Goal: Communication & Community: Answer question/provide support

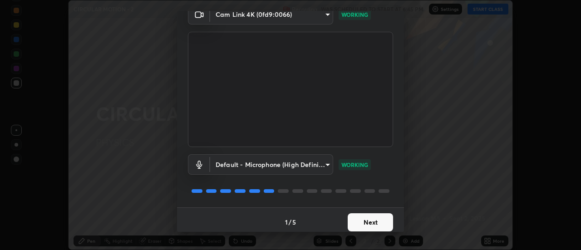
scroll to position [48, 0]
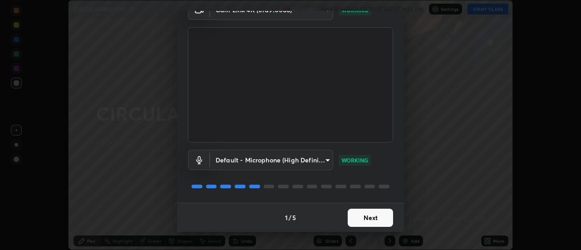
click at [368, 219] on button "Next" at bounding box center [369, 218] width 45 height 18
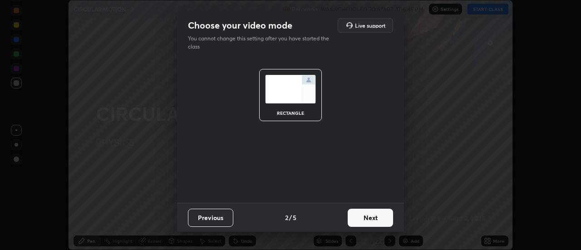
click at [370, 216] on button "Next" at bounding box center [369, 218] width 45 height 18
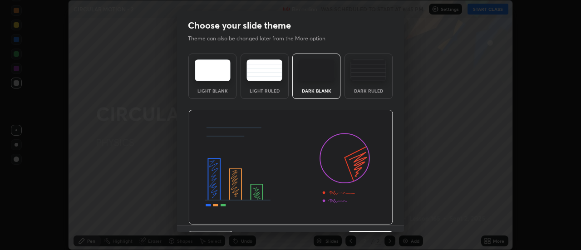
scroll to position [22, 0]
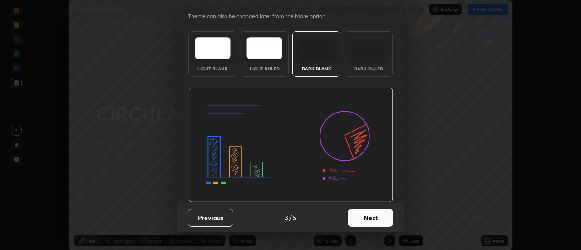
click at [366, 217] on button "Next" at bounding box center [369, 218] width 45 height 18
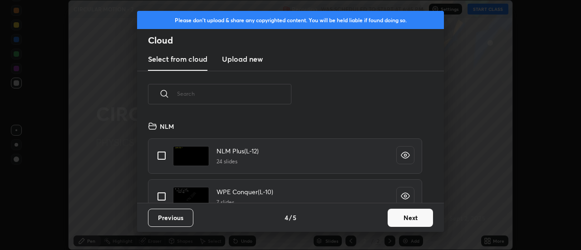
scroll to position [520, 0]
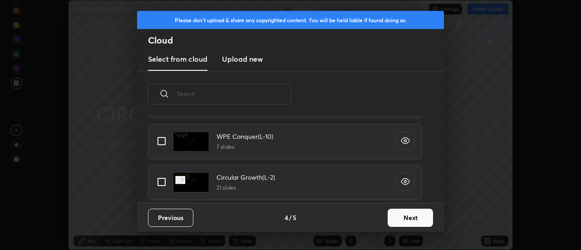
click at [163, 184] on input "grid" at bounding box center [161, 181] width 19 height 19
checkbox input "true"
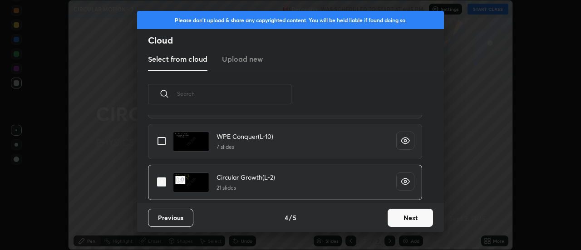
click at [403, 219] on button "Next" at bounding box center [409, 218] width 45 height 18
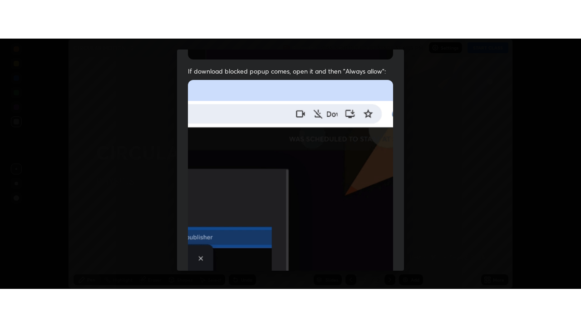
scroll to position [233, 0]
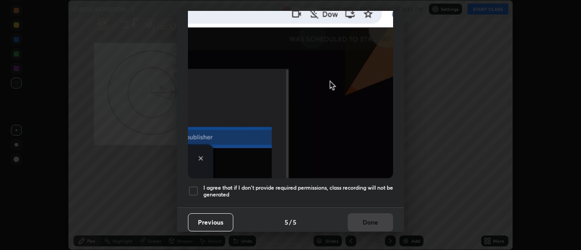
click at [194, 186] on div at bounding box center [193, 191] width 11 height 11
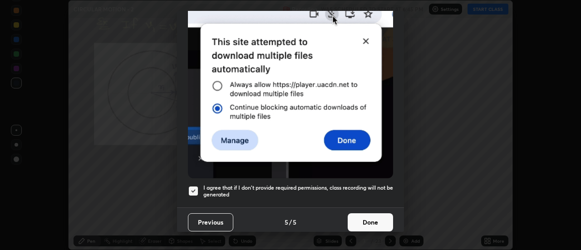
click at [366, 214] on button "Done" at bounding box center [369, 222] width 45 height 18
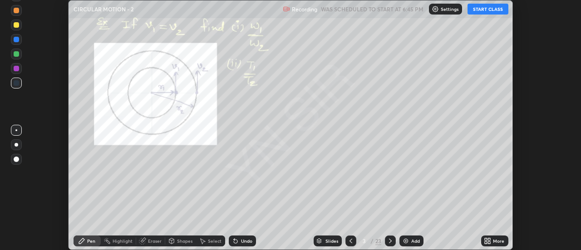
click at [348, 240] on icon at bounding box center [350, 240] width 7 height 7
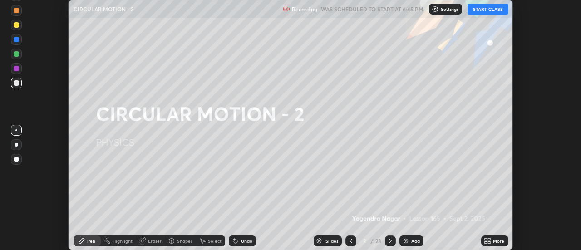
click at [491, 10] on button "START CLASS" at bounding box center [487, 9] width 41 height 11
click at [494, 241] on div "More" at bounding box center [498, 241] width 11 height 5
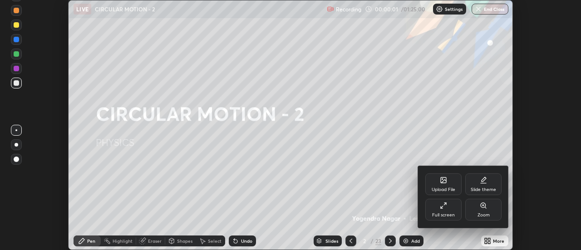
click at [451, 208] on div "Full screen" at bounding box center [443, 210] width 36 height 22
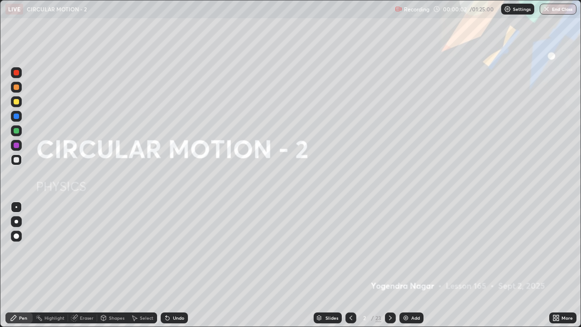
scroll to position [327, 581]
click at [412, 249] on div "Add" at bounding box center [415, 317] width 9 height 5
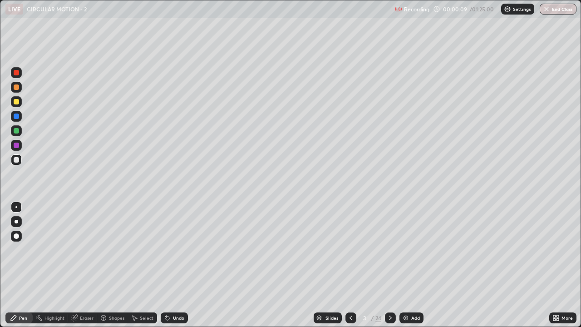
click at [17, 222] on div at bounding box center [17, 222] width 4 height 4
click at [18, 89] on div at bounding box center [16, 86] width 5 height 5
click at [171, 249] on div "Undo" at bounding box center [174, 317] width 27 height 11
click at [172, 249] on div "Undo" at bounding box center [174, 317] width 27 height 11
click at [176, 249] on div "Undo" at bounding box center [174, 317] width 27 height 11
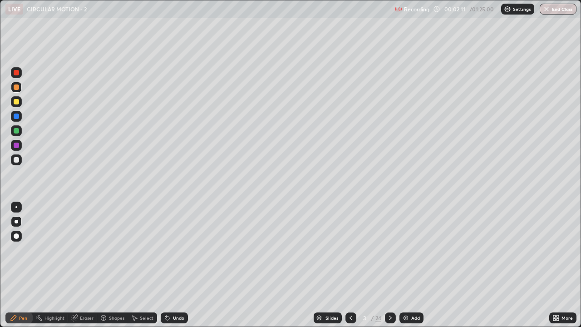
click at [389, 249] on icon at bounding box center [389, 317] width 7 height 7
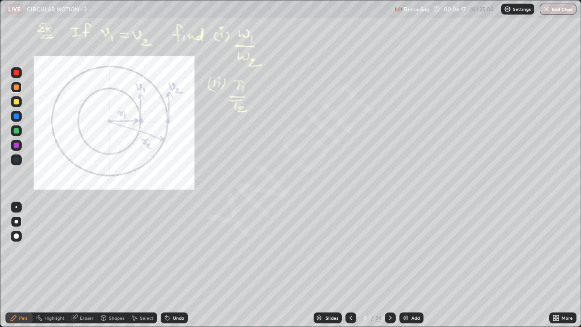
click at [389, 249] on icon at bounding box center [389, 317] width 7 height 7
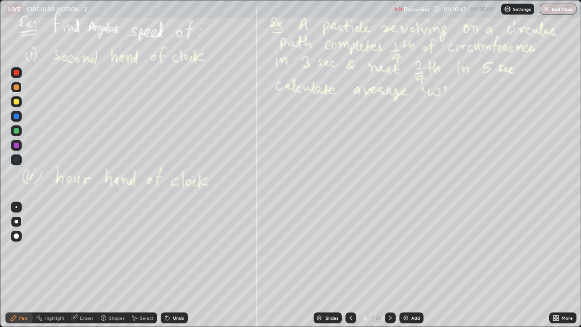
click at [388, 249] on icon at bounding box center [389, 317] width 7 height 7
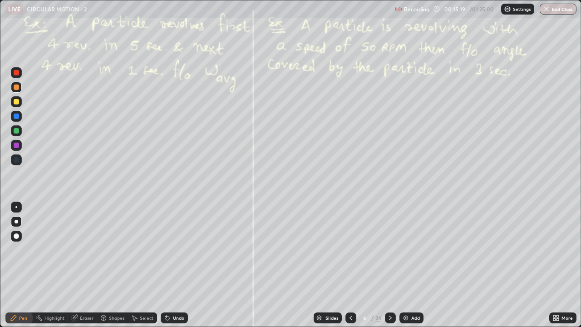
click at [186, 249] on div "Undo" at bounding box center [174, 317] width 27 height 11
click at [390, 249] on icon at bounding box center [389, 317] width 7 height 7
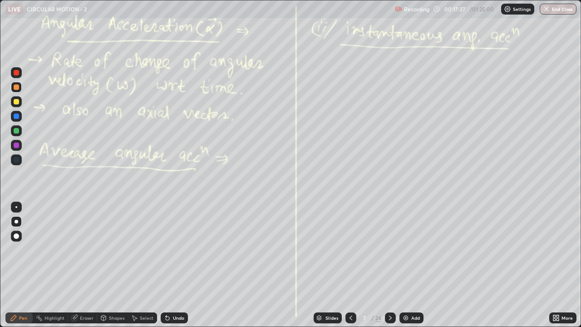
click at [172, 249] on div "Undo" at bounding box center [174, 317] width 27 height 11
click at [411, 249] on div "Add" at bounding box center [415, 317] width 9 height 5
click at [178, 249] on div "Undo" at bounding box center [178, 317] width 11 height 5
click at [176, 249] on div "Undo" at bounding box center [178, 317] width 11 height 5
click at [147, 249] on div "Select" at bounding box center [147, 317] width 14 height 5
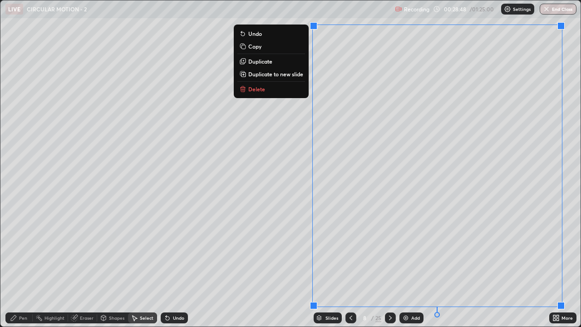
click at [255, 48] on p "Copy" at bounding box center [254, 46] width 13 height 7
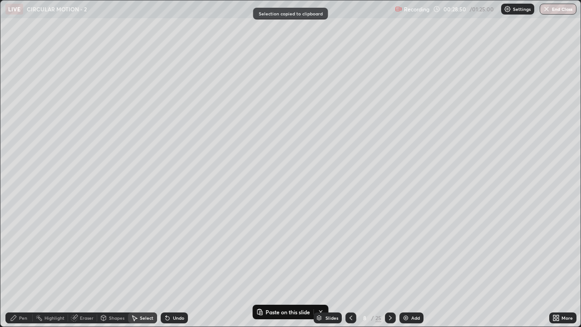
click at [388, 249] on icon at bounding box center [389, 317] width 7 height 7
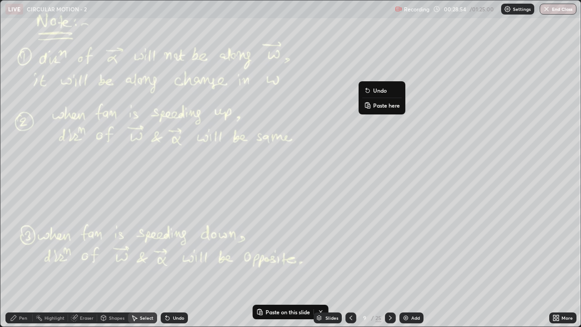
click at [378, 105] on p "Paste here" at bounding box center [386, 105] width 27 height 7
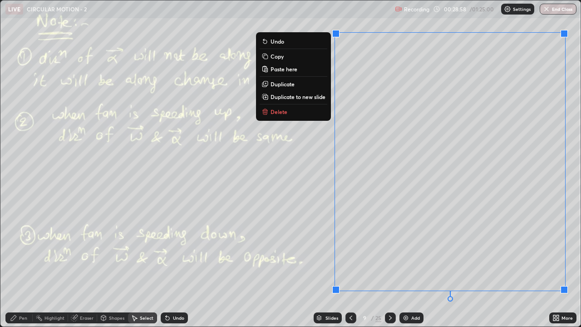
click at [303, 217] on div "0 ° Undo Copy Paste here Duplicate Duplicate to new slide Delete" at bounding box center [290, 163] width 580 height 326
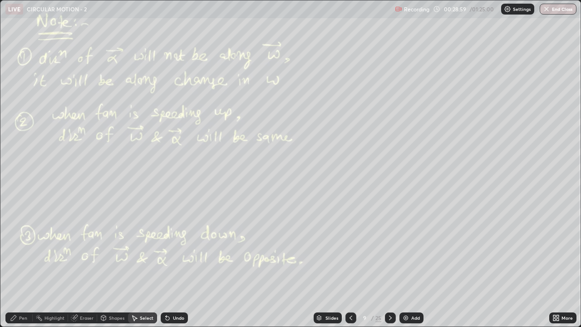
click at [27, 249] on div "Pen" at bounding box center [18, 317] width 27 height 11
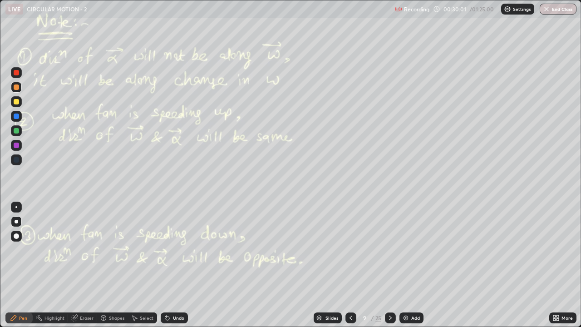
click at [17, 131] on div at bounding box center [16, 130] width 5 height 5
click at [181, 249] on div "Undo" at bounding box center [178, 317] width 11 height 5
click at [181, 249] on div "Undo" at bounding box center [174, 317] width 27 height 11
click at [389, 249] on icon at bounding box center [390, 317] width 3 height 5
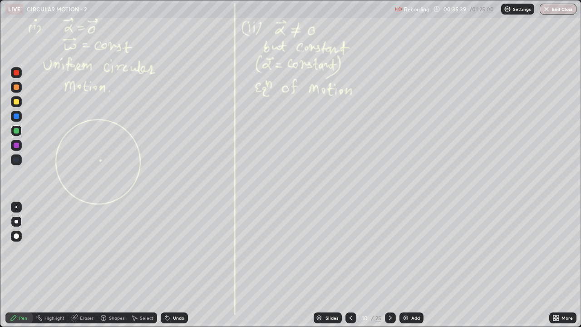
click at [21, 89] on div at bounding box center [16, 87] width 11 height 11
click at [181, 249] on div "Undo" at bounding box center [178, 317] width 11 height 5
click at [179, 249] on div "Undo" at bounding box center [178, 317] width 11 height 5
click at [390, 249] on icon at bounding box center [389, 317] width 7 height 7
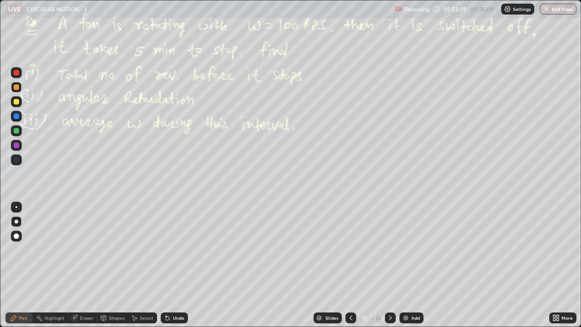
click at [385, 249] on div at bounding box center [390, 317] width 11 height 11
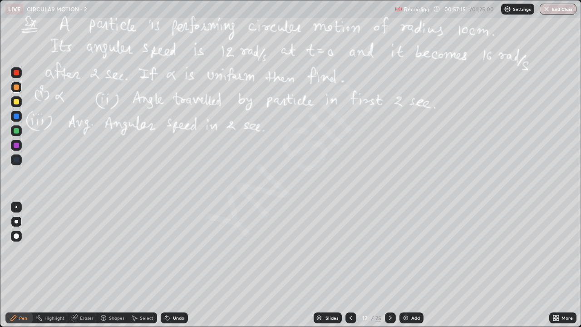
click at [389, 249] on icon at bounding box center [389, 317] width 7 height 7
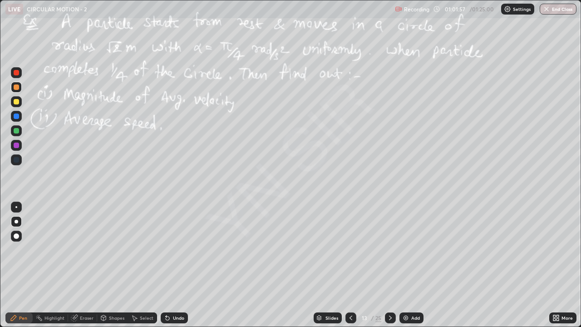
click at [18, 103] on div at bounding box center [16, 101] width 5 height 5
click at [391, 249] on icon at bounding box center [389, 317] width 7 height 7
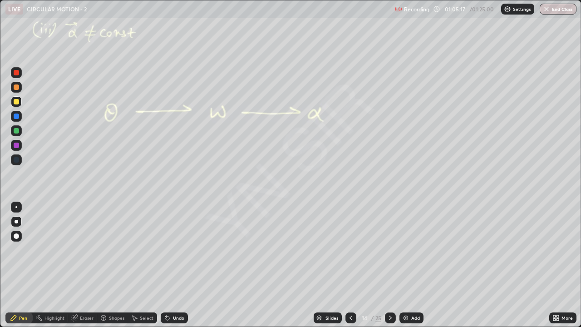
click at [91, 249] on div "Eraser" at bounding box center [87, 317] width 14 height 5
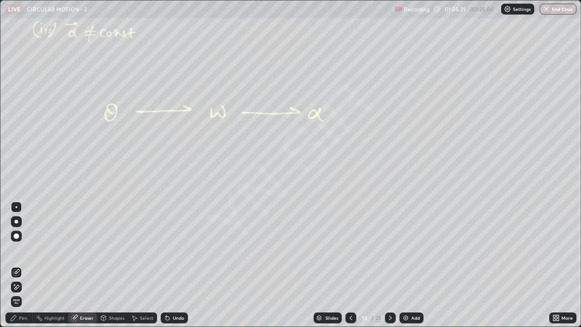
click at [23, 249] on div "Pen" at bounding box center [23, 317] width 8 height 5
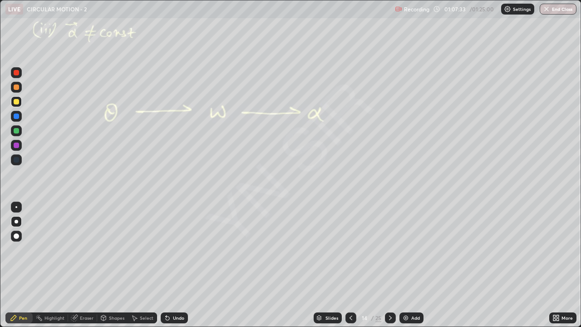
click at [389, 249] on icon at bounding box center [389, 317] width 7 height 7
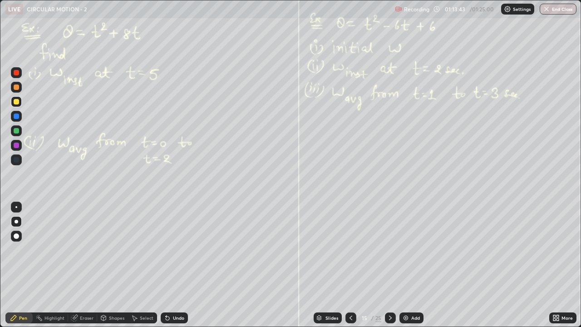
click at [351, 249] on icon at bounding box center [350, 317] width 7 height 7
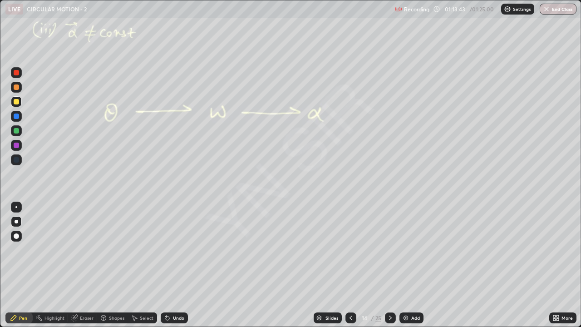
click at [350, 249] on icon at bounding box center [350, 317] width 7 height 7
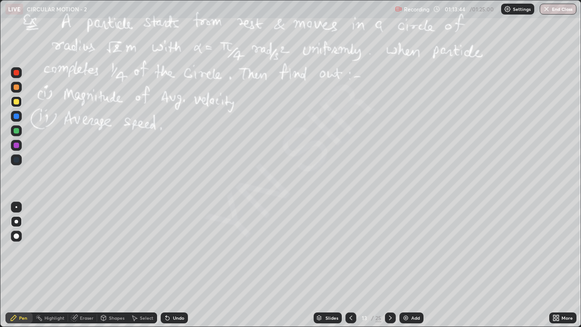
click at [350, 249] on icon at bounding box center [350, 317] width 7 height 7
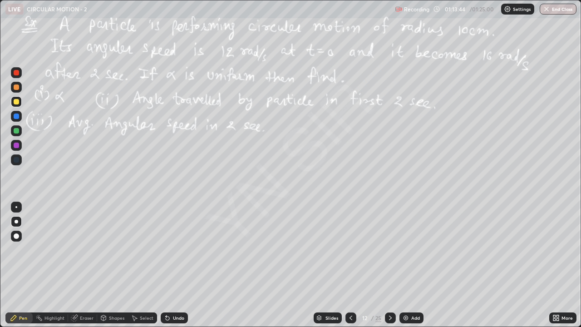
click at [351, 249] on icon at bounding box center [350, 317] width 3 height 5
click at [351, 249] on icon at bounding box center [350, 317] width 7 height 7
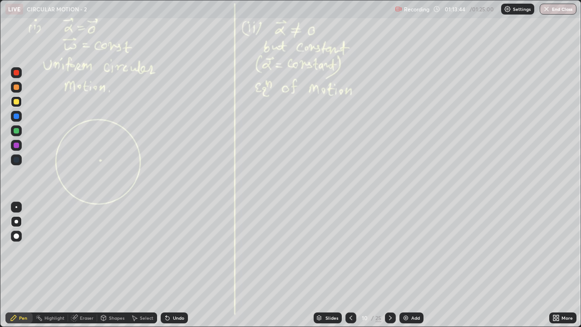
click at [350, 249] on icon at bounding box center [350, 317] width 7 height 7
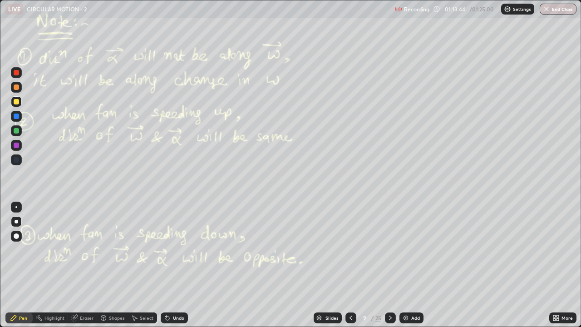
click at [351, 249] on icon at bounding box center [350, 317] width 7 height 7
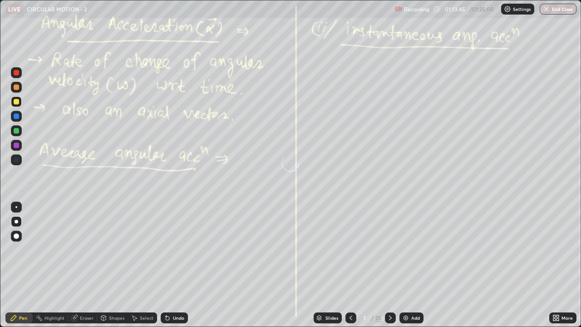
click at [351, 249] on icon at bounding box center [350, 317] width 7 height 7
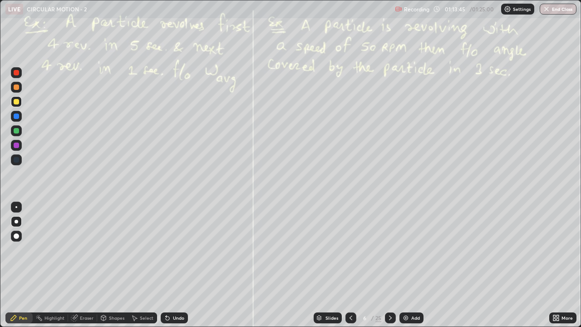
click at [350, 249] on icon at bounding box center [350, 317] width 7 height 7
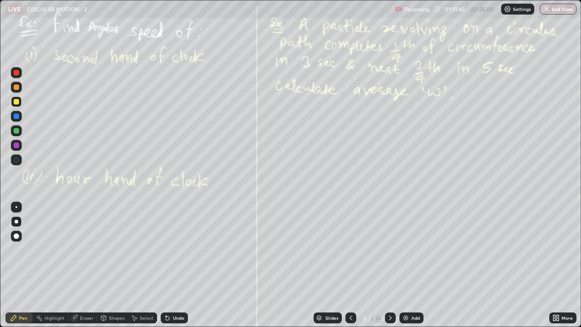
click at [350, 249] on icon at bounding box center [350, 317] width 7 height 7
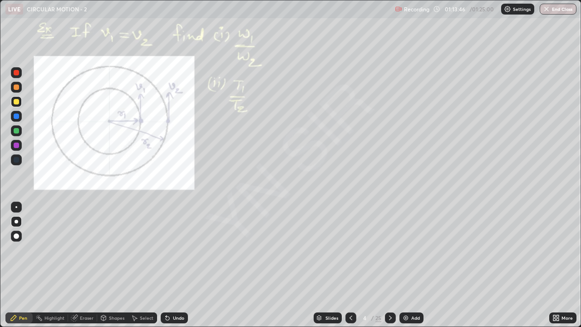
click at [350, 249] on icon at bounding box center [350, 317] width 7 height 7
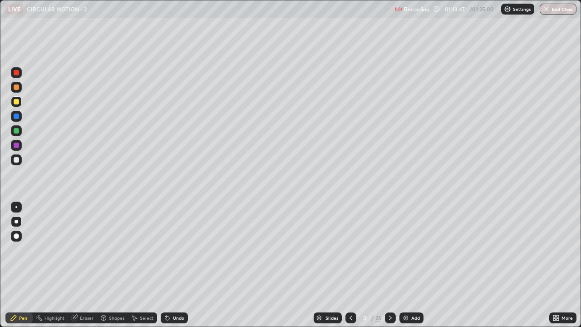
click at [389, 249] on icon at bounding box center [389, 317] width 7 height 7
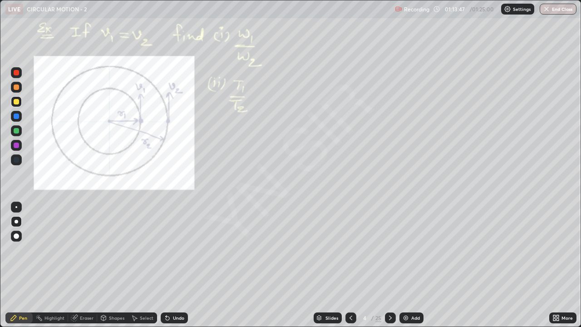
click at [389, 249] on icon at bounding box center [389, 317] width 7 height 7
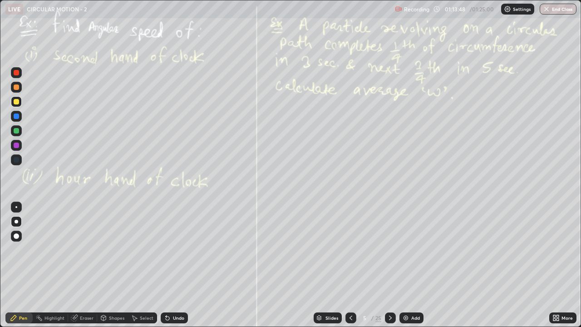
click at [389, 249] on icon at bounding box center [389, 317] width 7 height 7
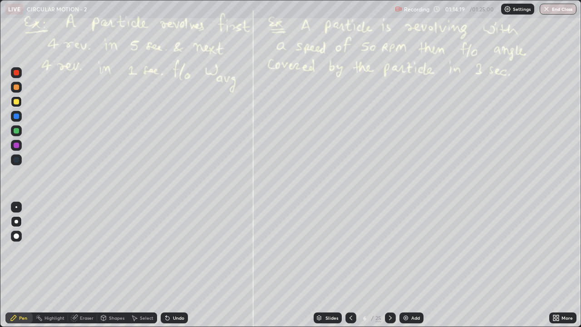
click at [389, 249] on icon at bounding box center [389, 317] width 7 height 7
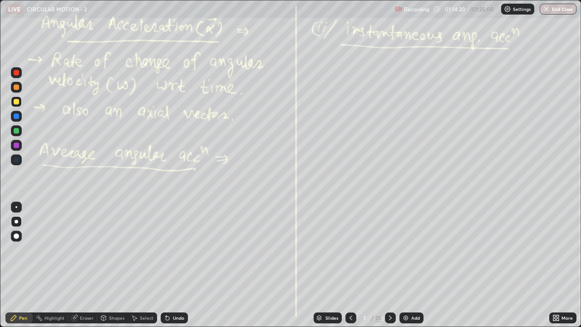
click at [390, 249] on icon at bounding box center [389, 317] width 7 height 7
click at [389, 249] on icon at bounding box center [389, 317] width 7 height 7
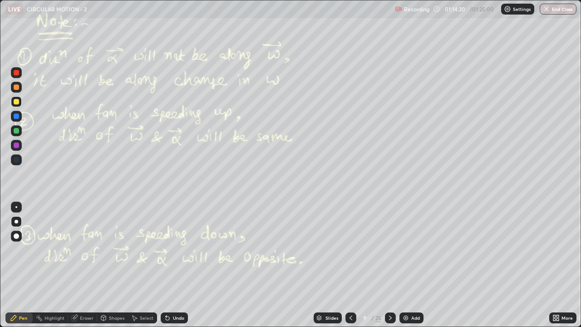
click at [389, 249] on icon at bounding box center [389, 317] width 7 height 7
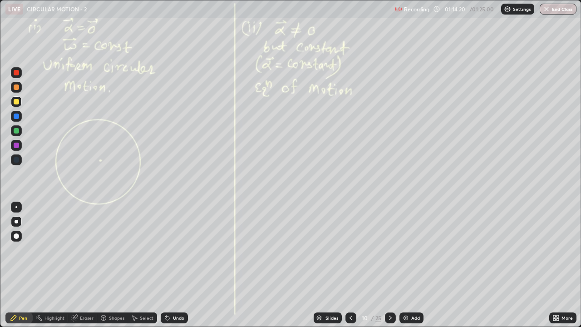
click at [390, 249] on icon at bounding box center [389, 317] width 7 height 7
click at [389, 249] on icon at bounding box center [389, 317] width 7 height 7
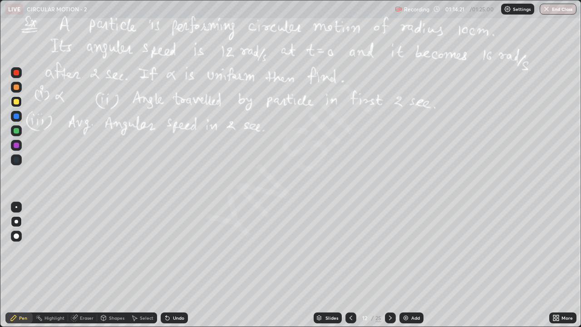
click at [389, 249] on icon at bounding box center [389, 317] width 7 height 7
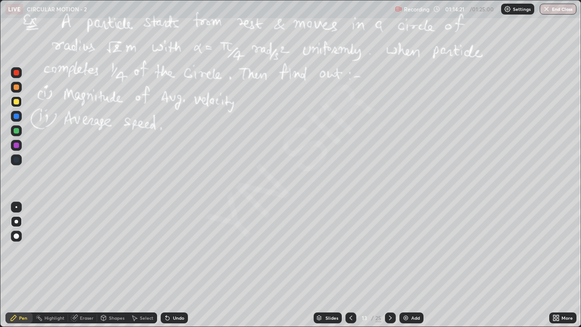
click at [388, 249] on icon at bounding box center [389, 317] width 7 height 7
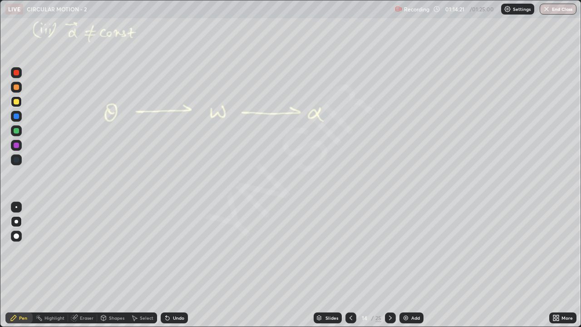
click at [389, 249] on icon at bounding box center [390, 317] width 3 height 5
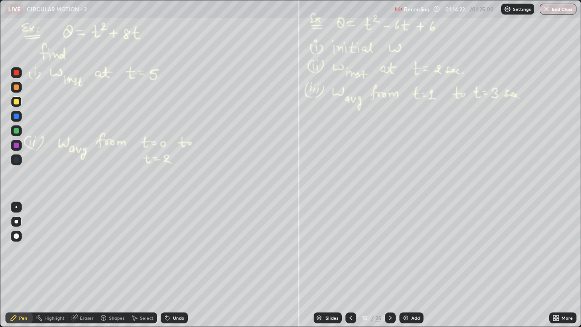
click at [390, 249] on icon at bounding box center [389, 317] width 7 height 7
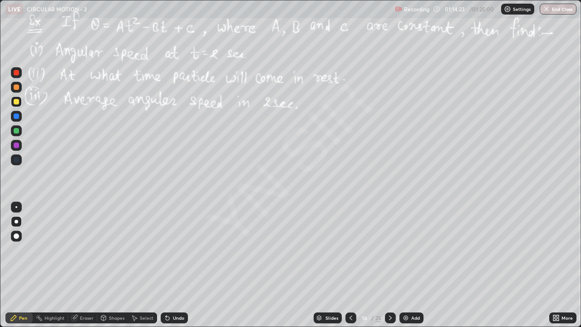
click at [350, 249] on icon at bounding box center [350, 317] width 7 height 7
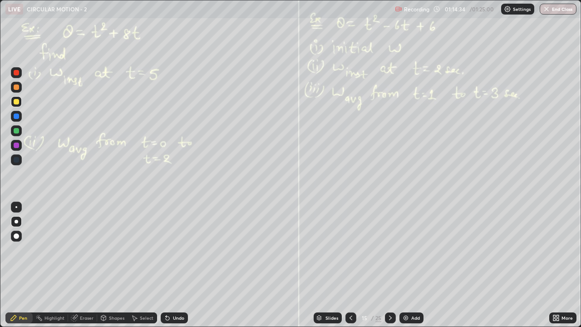
click at [389, 249] on icon at bounding box center [389, 317] width 7 height 7
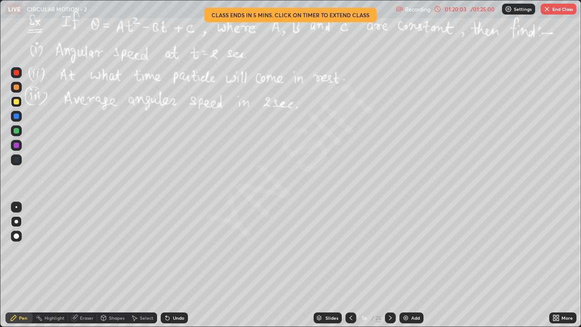
click at [86, 249] on div "Eraser" at bounding box center [87, 317] width 14 height 5
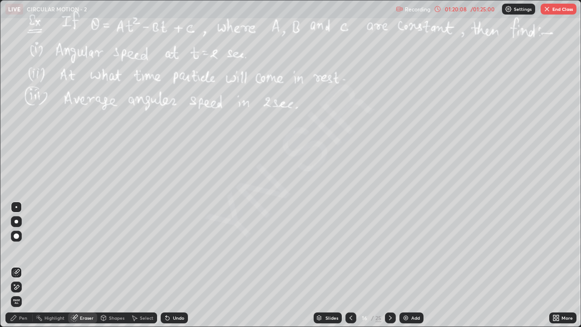
click at [17, 249] on icon at bounding box center [16, 287] width 7 height 8
click at [24, 249] on div "Pen" at bounding box center [23, 317] width 8 height 5
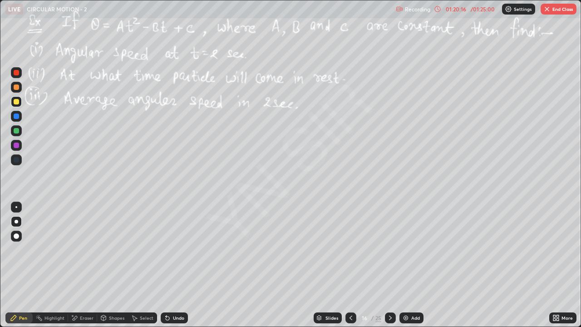
click at [92, 249] on div "Eraser" at bounding box center [87, 317] width 14 height 5
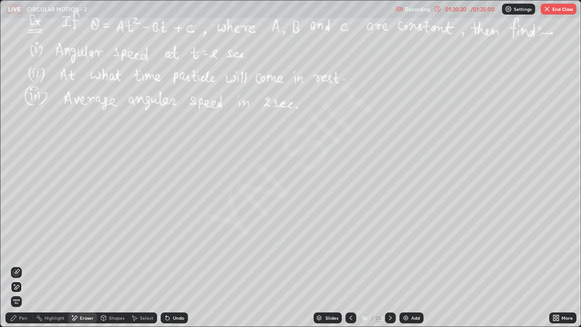
click at [26, 249] on div "Pen" at bounding box center [23, 317] width 8 height 5
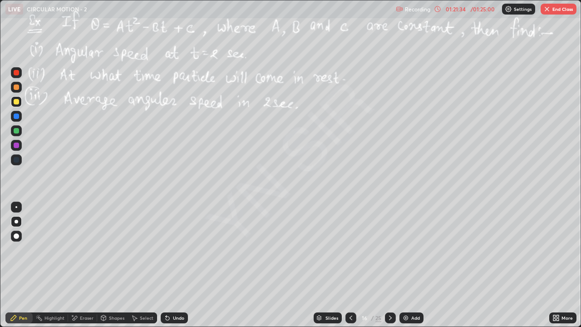
click at [182, 249] on div "Undo" at bounding box center [178, 317] width 11 height 5
click at [389, 249] on icon at bounding box center [389, 317] width 7 height 7
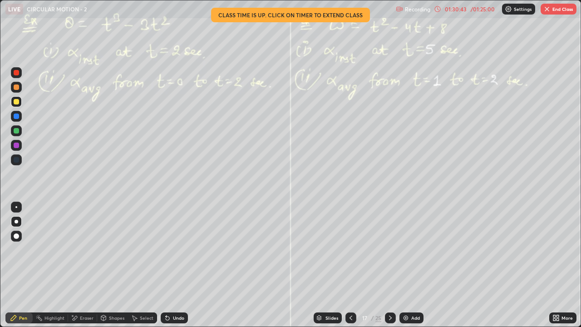
click at [553, 10] on button "End Class" at bounding box center [558, 9] width 36 height 11
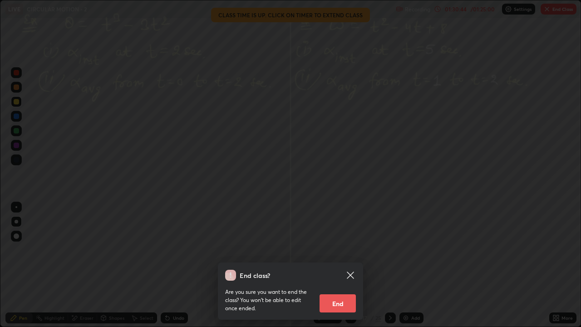
click at [342, 249] on button "End" at bounding box center [337, 303] width 36 height 18
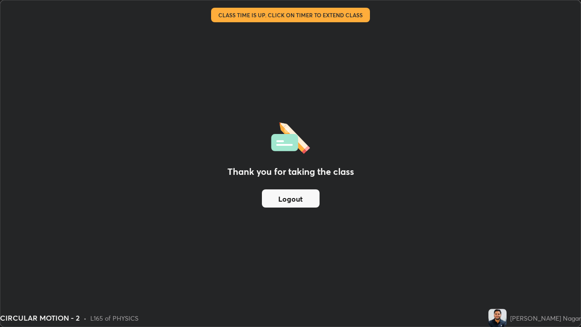
click at [311, 202] on button "Logout" at bounding box center [291, 198] width 58 height 18
